Goal: Task Accomplishment & Management: Manage account settings

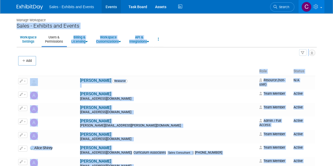
click at [110, 7] on link "Events" at bounding box center [111, 6] width 19 height 13
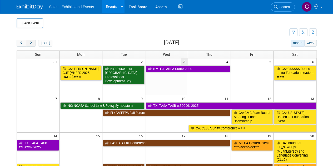
click at [31, 43] on span "next" at bounding box center [31, 43] width 4 height 3
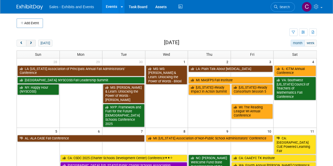
click at [31, 43] on span "next" at bounding box center [31, 43] width 4 height 3
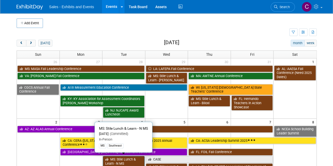
click at [132, 158] on link "MS: Stile Lunch & Learn - N MS" at bounding box center [124, 161] width 42 height 11
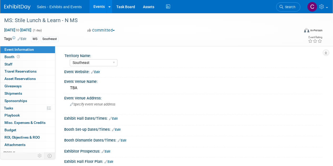
select select "Southeast"
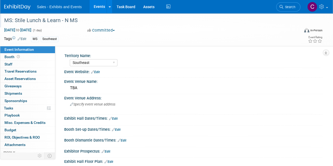
drag, startPoint x: 65, startPoint y: 20, endPoint x: 83, endPoint y: 18, distance: 18.2
click at [83, 18] on div "MS: Stile Lunch & Learn - N MS" at bounding box center [148, 20] width 293 height 9
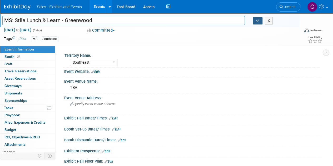
type input "MS: Stile Lunch & Learn - Greenwood"
click at [259, 22] on icon "button" at bounding box center [258, 20] width 4 height 3
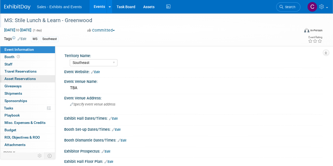
drag, startPoint x: 91, startPoint y: 89, endPoint x: 28, endPoint y: 81, distance: 63.0
click at [28, 81] on div "Event Information Event Info Booth Booth 0 Staff 0 Staff 0 Travel Reservations …" at bounding box center [166, 98] width 333 height 170
click at [116, 103] on div "Specify event venue address" at bounding box center [118, 106] width 100 height 12
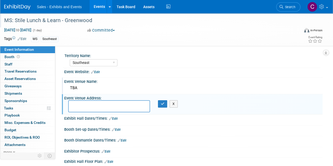
click at [89, 85] on div "TBA" at bounding box center [193, 88] width 251 height 8
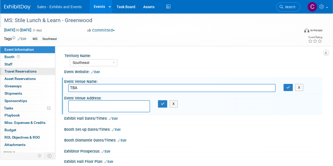
drag, startPoint x: 87, startPoint y: 86, endPoint x: 28, endPoint y: 74, distance: 59.5
click at [74, 86] on input "TBA" at bounding box center [172, 88] width 208 height 8
type input "T"
type input "PENDING: The Alluvian Hotel"
paste textarea "318 Howard Street Greenwood, Mississippi 38930"
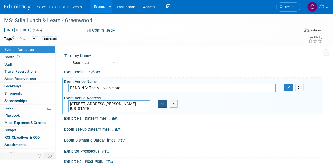
type textarea "318 Howard Street Greenwood, Mississippi 38930"
click at [163, 105] on icon "button" at bounding box center [163, 103] width 4 height 3
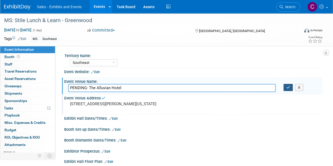
click at [288, 86] on icon "button" at bounding box center [289, 87] width 4 height 3
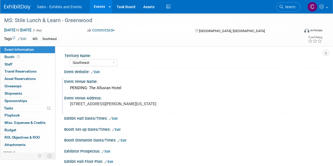
click at [94, 5] on link "Events" at bounding box center [99, 6] width 19 height 13
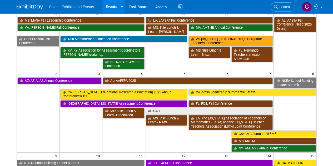
scroll to position [63, 0]
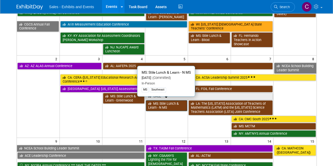
click at [169, 105] on link "MS: Stile Lunch & Learn - N MS" at bounding box center [167, 105] width 42 height 11
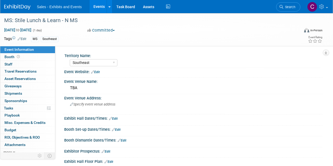
select select "Southeast"
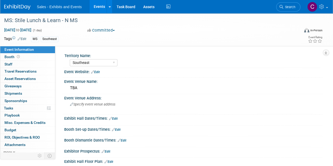
drag, startPoint x: 83, startPoint y: 87, endPoint x: 0, endPoint y: 56, distance: 88.7
click at [12, 79] on div "Event Information Event Info Booth Booth 0 Staff 0 Staff 0 Travel Reservations …" at bounding box center [166, 98] width 333 height 170
click at [200, 110] on div "Event Venue Address: Specify event venue address" at bounding box center [192, 104] width 261 height 20
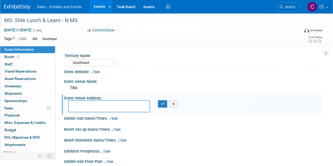
click at [68, 20] on div "MS: Stile Lunch & Learn - N MS" at bounding box center [148, 20] width 293 height 9
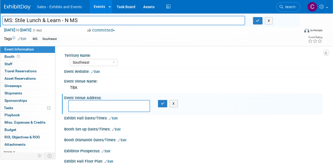
drag, startPoint x: 65, startPoint y: 20, endPoint x: 84, endPoint y: 22, distance: 19.1
click at [84, 22] on input "MS: Stile Lunch & Learn - N MS" at bounding box center [123, 20] width 243 height 9
type input "MS: Stile Lunch & Learn - [GEOGRAPHIC_DATA]"
click at [256, 20] on icon "button" at bounding box center [258, 20] width 4 height 3
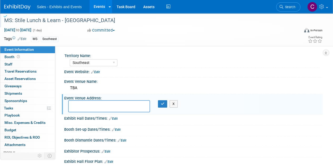
click at [117, 107] on textarea at bounding box center [109, 106] width 82 height 12
click at [75, 87] on div "TBA" at bounding box center [193, 88] width 251 height 8
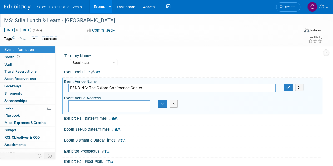
type input "PENDING: The Oxford Conference Center"
paste textarea "102 Ed Perry Blvd, Oxford, MS 38655"
type textarea "102 Ed Perry Blvd, Oxford, MS 38655"
click at [161, 102] on icon "button" at bounding box center [163, 103] width 4 height 3
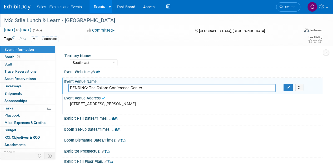
click at [286, 84] on div "Event Venue Name:" at bounding box center [193, 81] width 259 height 7
click at [288, 86] on icon "button" at bounding box center [289, 87] width 4 height 3
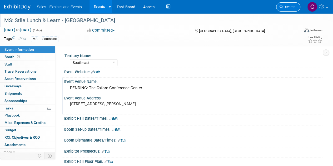
click at [286, 7] on span "Search" at bounding box center [290, 7] width 12 height 4
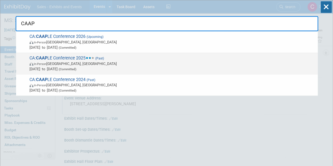
type input "CAAP"
click at [59, 63] on span "In-Person San Jose, CA" at bounding box center [173, 63] width 286 height 5
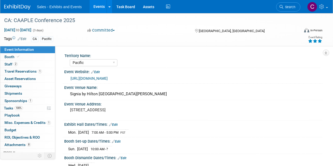
select select "Pacific"
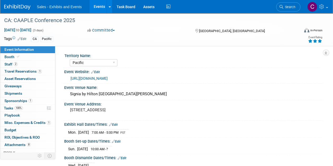
click at [16, 100] on span "Sponsorships 1" at bounding box center [18, 101] width 28 height 4
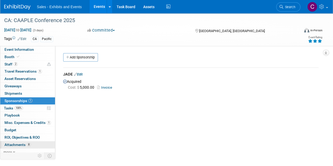
click at [21, 143] on span "Attachments 8" at bounding box center [17, 145] width 26 height 4
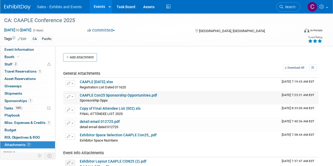
click at [102, 94] on link "CAAPLE Con25 Sponsorship Opportunities.pdf" at bounding box center [118, 95] width 77 height 4
click at [14, 101] on span "Sponsorships 1" at bounding box center [18, 101] width 28 height 4
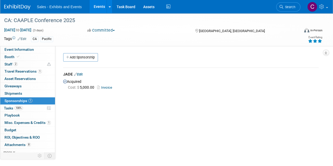
drag, startPoint x: 96, startPoint y: 7, endPoint x: 92, endPoint y: 6, distance: 4.8
click at [96, 7] on link "Events" at bounding box center [99, 6] width 19 height 13
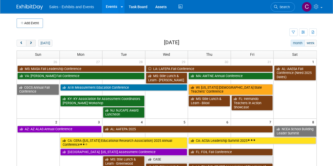
click at [32, 45] on button "next" at bounding box center [31, 43] width 10 height 7
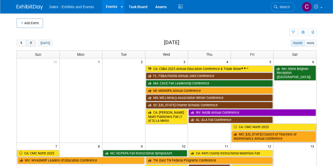
click at [32, 45] on button "next" at bounding box center [31, 43] width 10 height 7
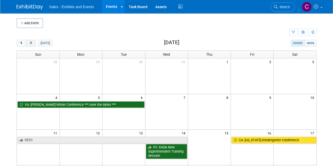
click at [32, 45] on button "next" at bounding box center [31, 43] width 10 height 7
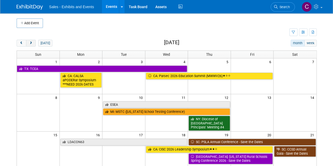
click at [32, 45] on button "next" at bounding box center [31, 43] width 10 height 7
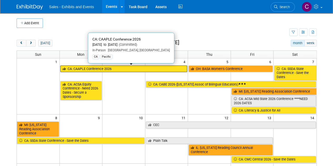
click at [88, 69] on link "CA: CAAPLE Conference 2026" at bounding box center [123, 69] width 127 height 7
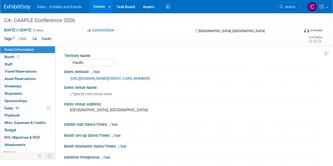
select select "Pacific"
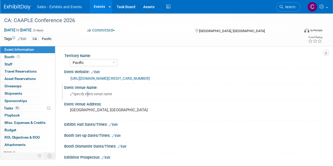
drag, startPoint x: 108, startPoint y: 95, endPoint x: 87, endPoint y: 96, distance: 21.2
click at [87, 96] on div "Specify event venue name" at bounding box center [193, 94] width 251 height 8
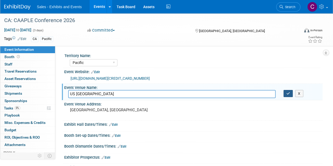
type input "US Grant Hotel"
click at [287, 92] on icon "button" at bounding box center [289, 93] width 4 height 3
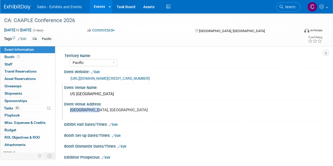
drag, startPoint x: 70, startPoint y: 110, endPoint x: 124, endPoint y: 110, distance: 54.6
click at [124, 110] on div "[GEOGRAPHIC_DATA], [GEOGRAPHIC_DATA]" at bounding box center [118, 112] width 100 height 12
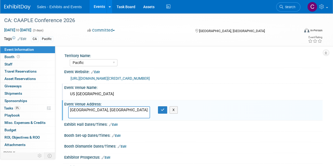
drag, startPoint x: 69, startPoint y: 110, endPoint x: 108, endPoint y: 113, distance: 38.6
click at [108, 113] on textarea "[GEOGRAPHIC_DATA], [GEOGRAPHIC_DATA]" at bounding box center [109, 112] width 82 height 12
type textarea "326 Broadway, San Diego, CA 92101"
click at [163, 109] on icon "button" at bounding box center [163, 109] width 4 height 3
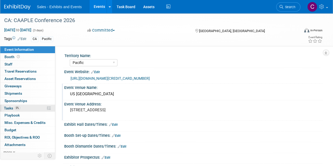
click at [6, 107] on span "Tasks 0%" at bounding box center [12, 108] width 16 height 4
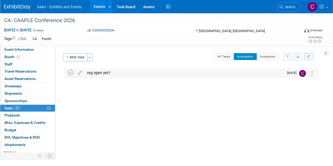
click at [73, 71] on icon at bounding box center [71, 73] width 6 height 6
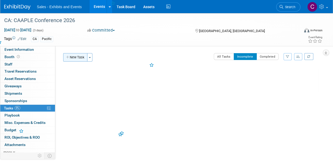
click at [73, 60] on button "New Task" at bounding box center [75, 57] width 24 height 8
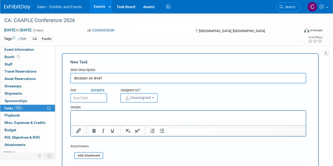
type input "decision on level"
click at [88, 98] on input "text" at bounding box center [88, 97] width 37 height 9
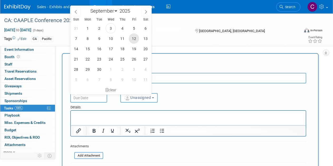
click at [136, 36] on span "12" at bounding box center [134, 38] width 10 height 10
type input "Sep 12, 2025"
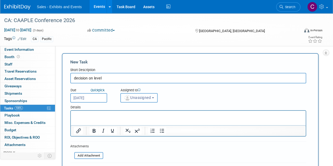
click at [142, 100] on span "Unassigned" at bounding box center [137, 98] width 27 height 4
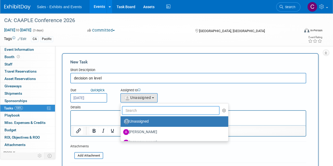
click at [143, 106] on input "text" at bounding box center [171, 110] width 98 height 9
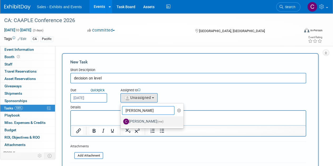
type input "christine"
click at [141, 122] on label "Christine Lurz (me)" at bounding box center [150, 122] width 55 height 8
click at [122, 122] on input "Christine Lurz (me)" at bounding box center [119, 120] width 3 height 3
select select "a9e3834d-668b-4315-a5d4-069993be606a"
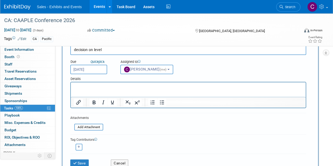
scroll to position [61, 0]
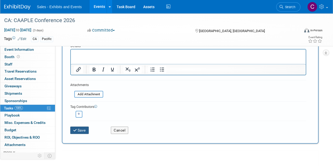
click at [85, 129] on button "Save" at bounding box center [79, 130] width 18 height 7
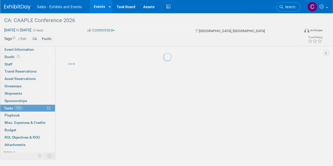
scroll to position [0, 0]
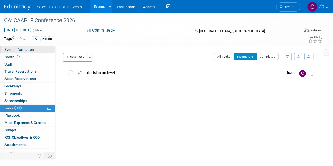
click at [9, 51] on span "Event Information" at bounding box center [19, 49] width 30 height 4
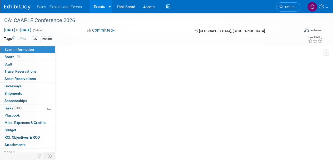
select select "Pacific"
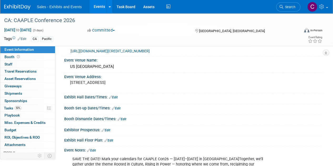
scroll to position [36, 0]
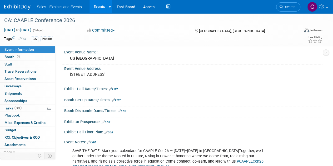
click at [110, 122] on link "Edit" at bounding box center [106, 122] width 9 height 4
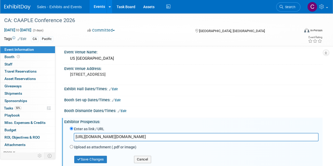
scroll to position [0, 363]
type input "https://urldefense.com/v3/__https://www.canva.com/design/DAGt-uL50Bg/xpez23ynwq…"
click at [95, 155] on div "Save Changes" at bounding box center [98, 157] width 64 height 12
click at [95, 157] on button "Save Changes" at bounding box center [90, 159] width 33 height 7
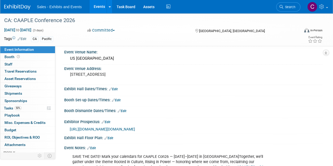
click at [100, 6] on link "Events" at bounding box center [99, 6] width 19 height 13
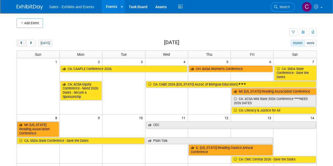
click at [24, 44] on button "prev" at bounding box center [22, 43] width 10 height 7
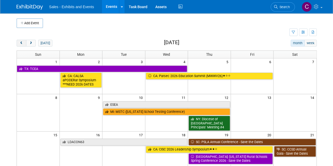
click at [24, 44] on button "prev" at bounding box center [22, 43] width 10 height 7
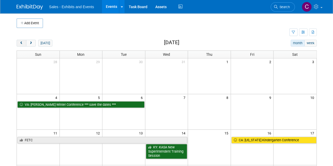
click at [24, 45] on button "prev" at bounding box center [22, 43] width 10 height 7
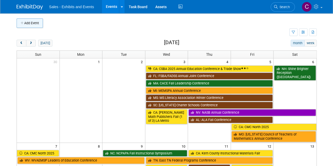
click at [23, 25] on button "Add Event" at bounding box center [30, 22] width 26 height 9
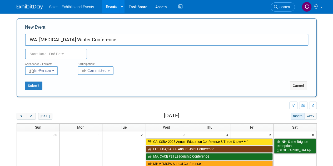
type input "WA: [MEDICAL_DATA] Winter Conference"
click at [52, 54] on input "text" at bounding box center [56, 54] width 62 height 11
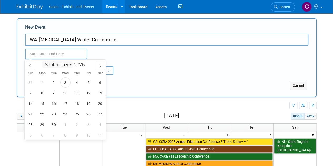
click at [69, 67] on select "January February March April May June July August September October November De…" at bounding box center [57, 64] width 30 height 7
select select "11"
click at [42, 61] on select "January February March April May June July August September October November De…" at bounding box center [57, 64] width 30 height 7
click at [79, 97] on span "11" at bounding box center [77, 93] width 10 height 10
click at [87, 93] on span "12" at bounding box center [89, 93] width 10 height 10
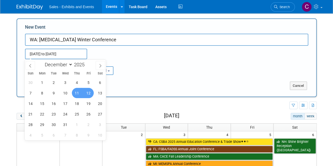
type input "[DATE] to [DATE]"
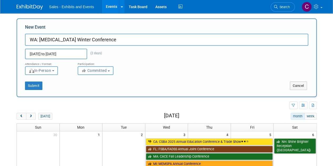
click at [109, 70] on button "Committed" at bounding box center [96, 70] width 36 height 9
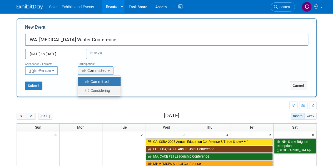
click at [94, 88] on label "Considering" at bounding box center [98, 90] width 35 height 7
click at [83, 89] on input "Considering" at bounding box center [80, 90] width 3 height 3
select select "2"
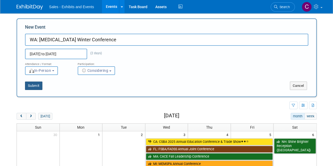
click at [32, 85] on button "Submit" at bounding box center [33, 86] width 17 height 8
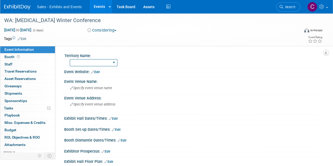
click at [103, 64] on select "Atlantic Southeast Central Southwest Pacific Mountain National Strategic Partne…" at bounding box center [94, 62] width 48 height 7
select select "Pacific"
click at [70, 59] on select "Atlantic Southeast Central Southwest Pacific Mountain National Strategic Partne…" at bounding box center [94, 62] width 48 height 7
click at [24, 37] on link "Edit" at bounding box center [22, 39] width 9 height 4
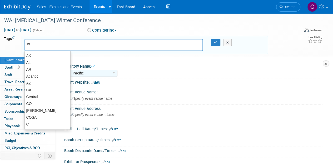
type input "wa"
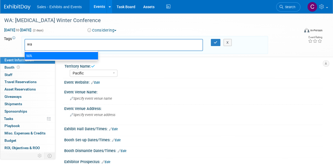
click at [30, 56] on div "WA" at bounding box center [62, 55] width 74 height 7
type input "WA"
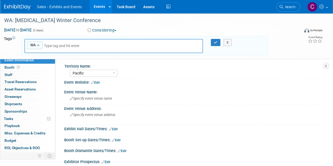
type input "p"
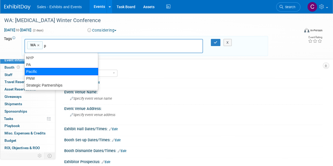
click at [32, 69] on div "Pacific" at bounding box center [62, 71] width 74 height 7
type input "WA, [GEOGRAPHIC_DATA]"
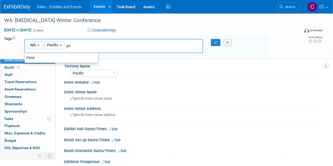
type input "pnw"
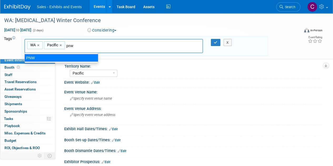
click at [55, 59] on div "PNW" at bounding box center [62, 57] width 74 height 7
type input "WA, Pacific, PNW"
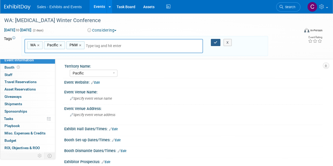
click at [212, 41] on button "button" at bounding box center [215, 42] width 9 height 7
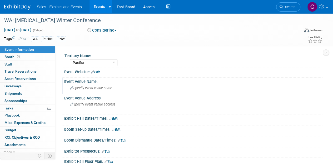
click at [94, 89] on span "Specify event venue name" at bounding box center [91, 88] width 42 height 4
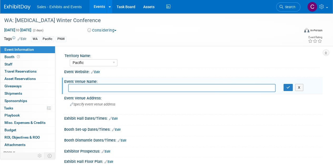
paste input "Downtown Marriott Tacoma Hotel"
type input "Downtown Marriott Tacoma Hotel"
click at [287, 88] on icon "button" at bounding box center [289, 87] width 4 height 3
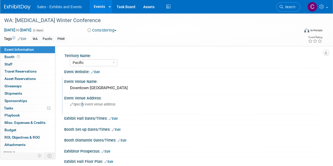
drag, startPoint x: 91, startPoint y: 105, endPoint x: 82, endPoint y: 108, distance: 10.2
click at [82, 108] on div "Specify event venue address" at bounding box center [118, 106] width 100 height 12
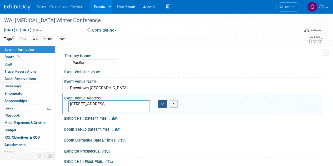
type textarea "1538 Commerce St, Tacoma, WA 98402"
click at [160, 105] on button "button" at bounding box center [162, 103] width 9 height 7
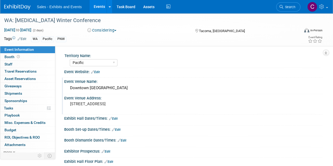
click at [97, 73] on link "Edit" at bounding box center [95, 72] width 9 height 4
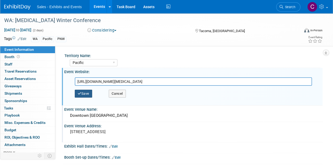
type input "https://www.wera-web.org/winter-conference-2025"
click at [85, 91] on button "Save" at bounding box center [83, 94] width 17 height 8
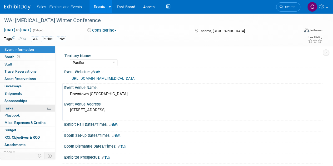
click at [9, 107] on span "Tasks 0%" at bounding box center [8, 108] width 9 height 4
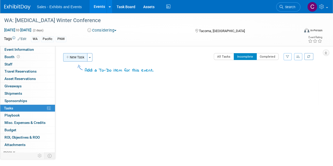
click at [84, 56] on button "New Task" at bounding box center [75, 57] width 24 height 8
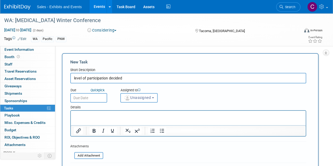
type input "level of participation decided"
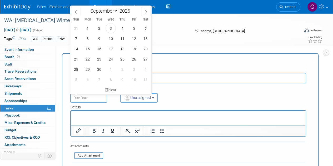
click at [88, 94] on body "Sales - Exhibits and Events Events Add Event Bulk Upload Events Shareable Event…" at bounding box center [166, 83] width 333 height 166
click at [90, 47] on span "15" at bounding box center [88, 49] width 10 height 10
type input "Sep 15, 2025"
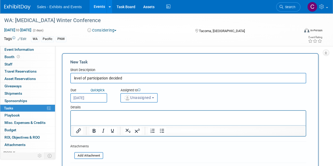
click at [132, 101] on button "Unassigned" at bounding box center [138, 97] width 37 height 9
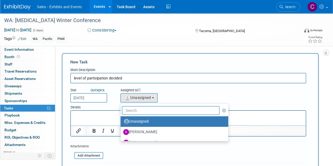
click at [154, 112] on input "text" at bounding box center [171, 110] width 98 height 9
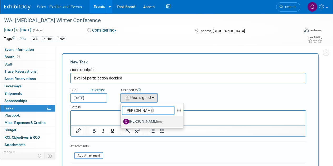
type input "christine"
click at [140, 123] on label "Christine Lurz (me)" at bounding box center [150, 122] width 55 height 8
click at [122, 123] on input "Christine Lurz (me)" at bounding box center [119, 120] width 3 height 3
select select "a9e3834d-668b-4315-a5d4-069993be606a"
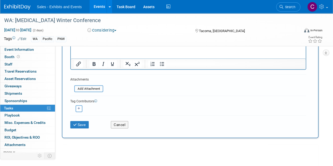
scroll to position [98, 0]
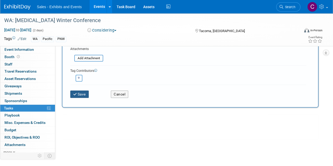
click at [85, 94] on button "Save" at bounding box center [79, 94] width 18 height 7
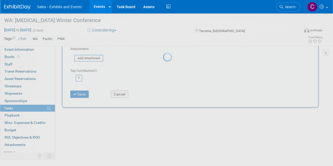
scroll to position [0, 0]
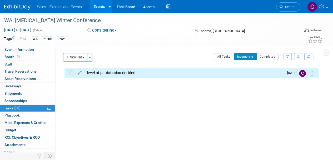
click at [93, 3] on link "Events" at bounding box center [99, 6] width 19 height 13
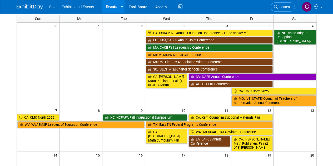
scroll to position [73, 0]
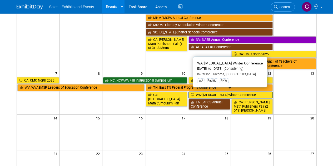
click at [208, 92] on link "WA: [MEDICAL_DATA] Winter Conference" at bounding box center [231, 95] width 84 height 7
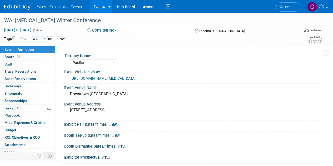
select select "Pacific"
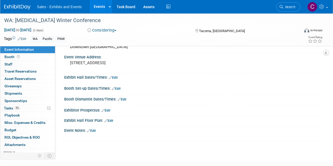
scroll to position [49, 0]
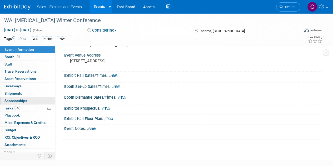
click at [9, 100] on span "Sponsorships 0" at bounding box center [15, 101] width 23 height 4
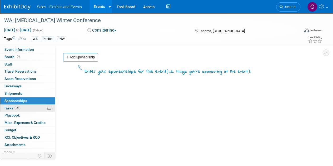
click at [8, 107] on span "Tasks 0%" at bounding box center [12, 108] width 16 height 4
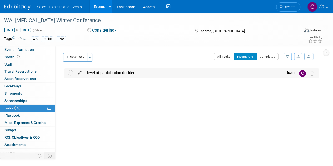
click at [78, 74] on icon at bounding box center [79, 72] width 9 height 7
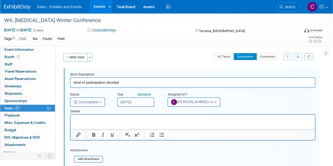
paste body "Rich Text Area. Press ALT-0 for help."
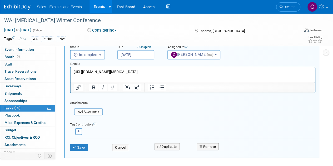
scroll to position [57, 0]
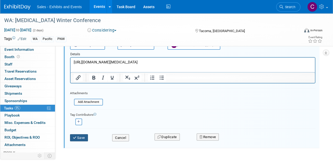
click at [83, 139] on button "Save" at bounding box center [79, 137] width 18 height 7
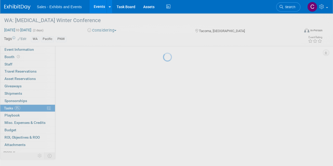
scroll to position [0, 0]
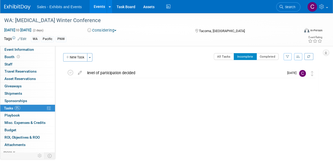
click at [97, 7] on link "Events" at bounding box center [99, 6] width 19 height 13
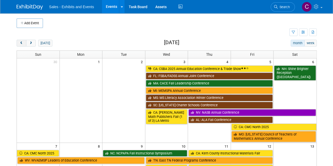
click at [22, 44] on span "prev" at bounding box center [22, 43] width 4 height 3
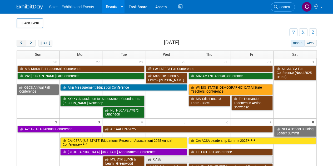
click at [22, 44] on span "prev" at bounding box center [22, 43] width 4 height 3
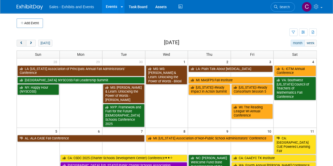
click at [22, 44] on span "prev" at bounding box center [22, 43] width 4 height 3
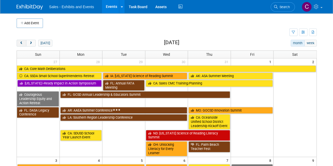
click at [22, 44] on span "prev" at bounding box center [22, 43] width 4 height 3
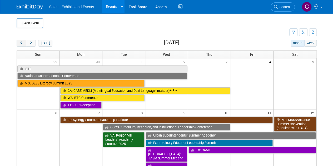
click at [22, 44] on span "prev" at bounding box center [22, 43] width 4 height 3
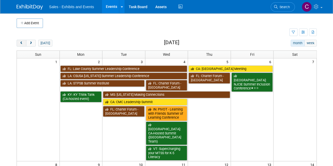
click at [22, 44] on span "prev" at bounding box center [22, 43] width 4 height 3
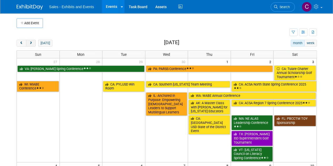
click at [33, 42] on button "next" at bounding box center [31, 43] width 10 height 7
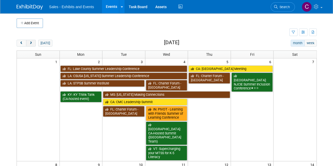
click at [33, 42] on button "next" at bounding box center [31, 43] width 10 height 7
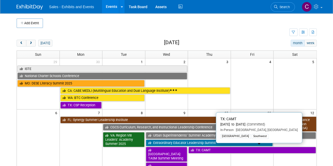
drag, startPoint x: 204, startPoint y: 150, endPoint x: 101, endPoint y: 103, distance: 113.5
click at [204, 150] on link "TX: CAMT" at bounding box center [252, 150] width 127 height 7
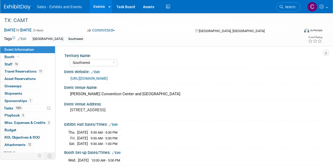
select select "Southwest"
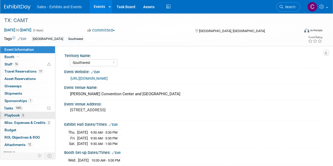
click at [13, 116] on span "Playbook 5" at bounding box center [14, 115] width 21 height 4
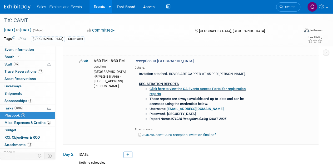
scroll to position [112, 0]
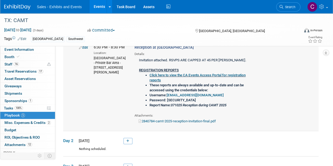
click at [161, 120] on link "2840784-camt-2025-reception-invitation-final.pdf" at bounding box center [177, 121] width 77 height 4
click at [97, 6] on link "Events" at bounding box center [99, 6] width 19 height 13
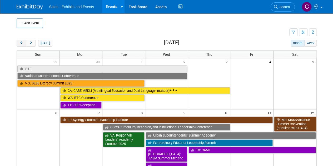
click at [18, 44] on button "prev" at bounding box center [22, 43] width 10 height 7
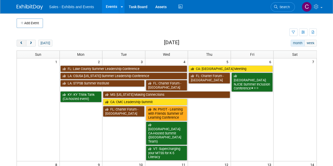
click at [18, 44] on button "prev" at bounding box center [22, 43] width 10 height 7
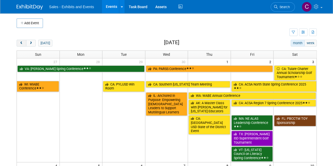
click at [18, 44] on button "prev" at bounding box center [22, 43] width 10 height 7
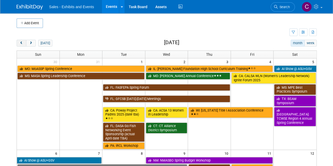
click at [18, 44] on button "prev" at bounding box center [22, 43] width 10 height 7
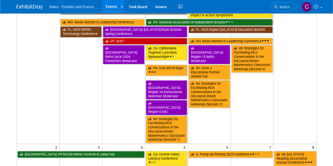
scroll to position [84, 0]
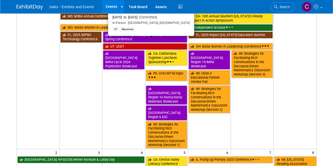
drag, startPoint x: 125, startPoint y: 39, endPoint x: 122, endPoint y: 39, distance: 3.4
click at [125, 43] on link "UT: UCET" at bounding box center [145, 46] width 84 height 7
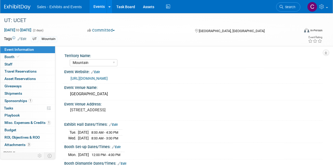
select select "Mountain"
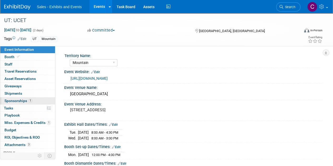
click at [12, 100] on span "Sponsorships 1" at bounding box center [18, 101] width 28 height 4
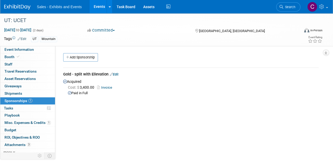
click at [104, 87] on link "Invoice" at bounding box center [105, 88] width 17 height 4
click at [14, 143] on span "Attachments 3" at bounding box center [17, 145] width 26 height 4
